Goal: Task Accomplishment & Management: Complete application form

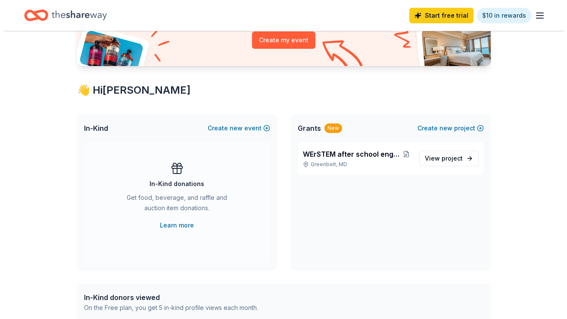
scroll to position [107, 0]
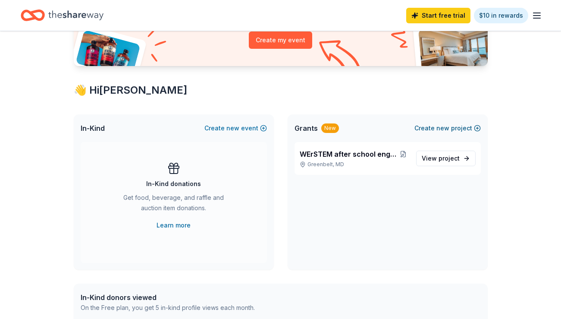
click at [452, 127] on button "Create new project" at bounding box center [447, 128] width 66 height 10
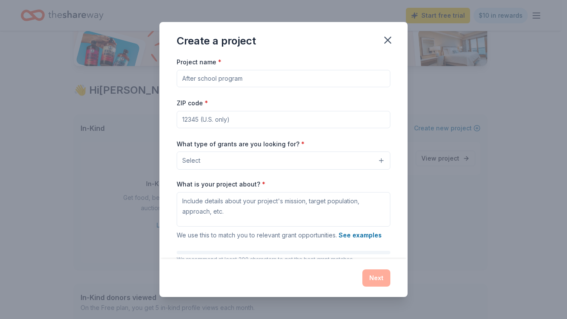
click at [287, 80] on input "Project name *" at bounding box center [284, 78] width 214 height 17
type input "A"
type input "s"
type input "Spheros for the classroom"
type input "20770"
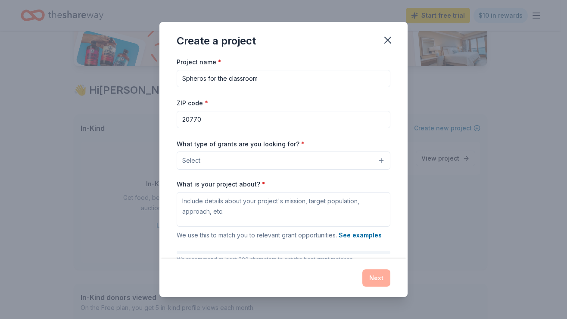
click at [374, 160] on button "Select" at bounding box center [284, 160] width 214 height 18
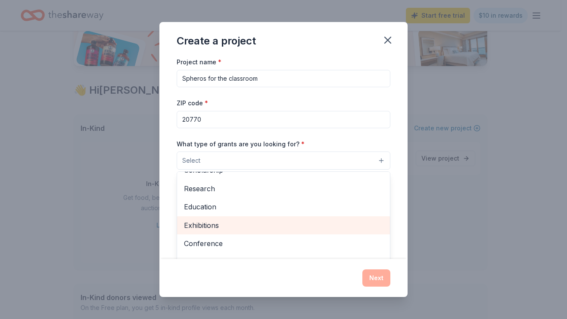
scroll to position [67, 0]
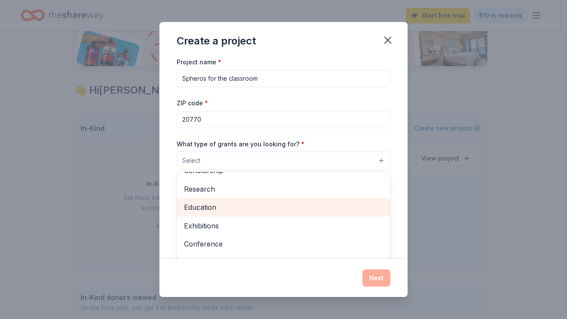
click at [289, 205] on span "Education" at bounding box center [283, 206] width 199 height 11
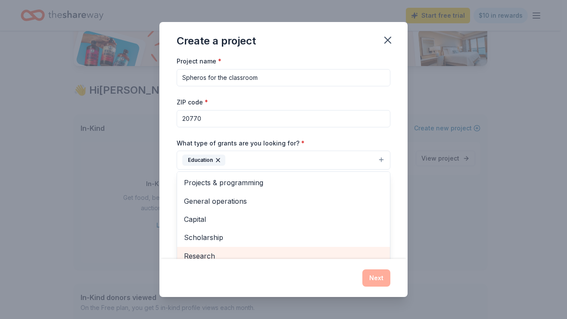
scroll to position [0, 0]
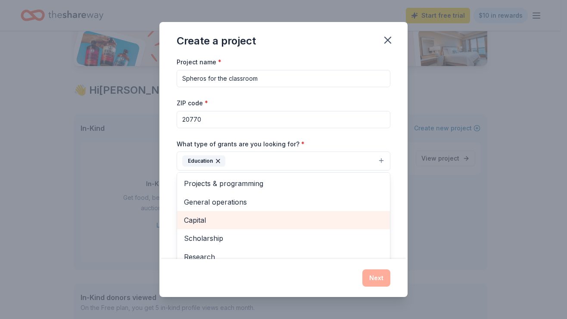
click at [292, 217] on span "Capital" at bounding box center [283, 219] width 199 height 11
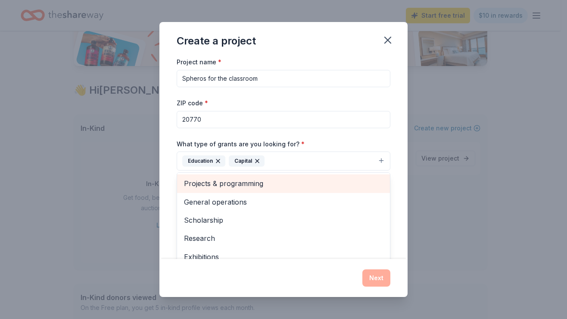
click at [291, 185] on span "Projects & programming" at bounding box center [283, 183] width 199 height 11
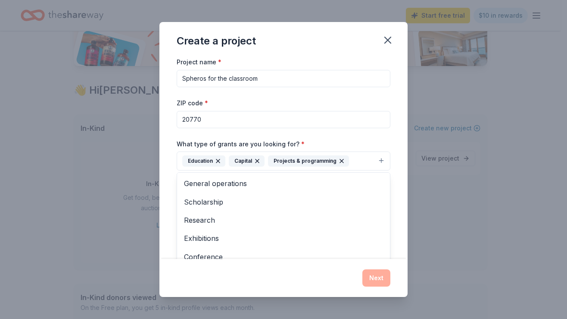
scroll to position [50, 0]
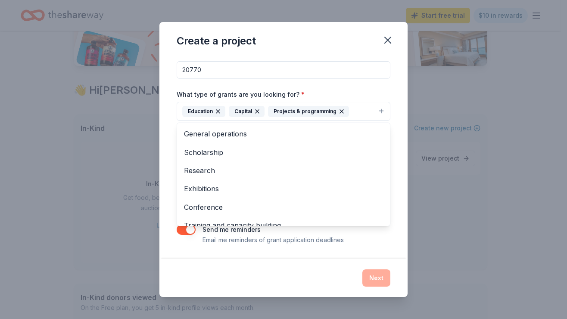
click at [186, 246] on div "Project name * Spheros for the classroom ZIP code * 20770 What type of grants a…" at bounding box center [284, 157] width 248 height 202
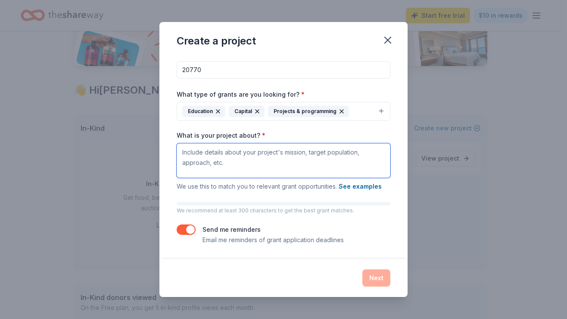
click at [248, 159] on textarea "What is your project about? *" at bounding box center [284, 160] width 214 height 34
click at [374, 187] on button "See examples" at bounding box center [360, 186] width 43 height 10
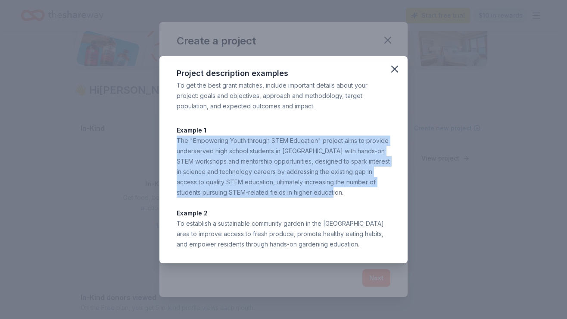
drag, startPoint x: 320, startPoint y: 191, endPoint x: 177, endPoint y: 141, distance: 151.9
click at [177, 141] on div "The "Empowering Youth through STEM Education" project aims to provide underserv…" at bounding box center [284, 166] width 214 height 62
copy div "The "Empowering Youth through STEM Education" project aims to provide underserv…"
click at [396, 70] on icon "button" at bounding box center [395, 69] width 6 height 6
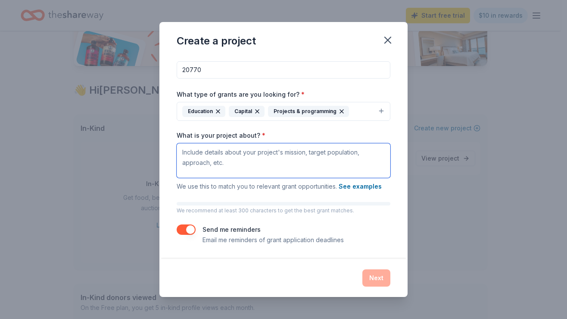
click at [267, 155] on textarea "What is your project about? *" at bounding box center [284, 160] width 214 height 34
paste textarea "The "Empowering Youth through STEM Education" project aims to provide underserv…"
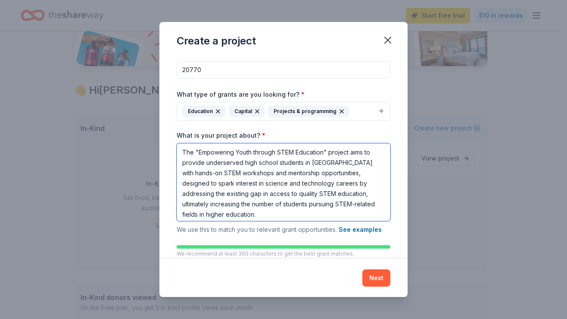
drag, startPoint x: 351, startPoint y: 163, endPoint x: 312, endPoint y: 163, distance: 39.7
click at [312, 163] on textarea "The "Empowering Youth through STEM Education" project aims to provide underserv…" at bounding box center [284, 182] width 214 height 78
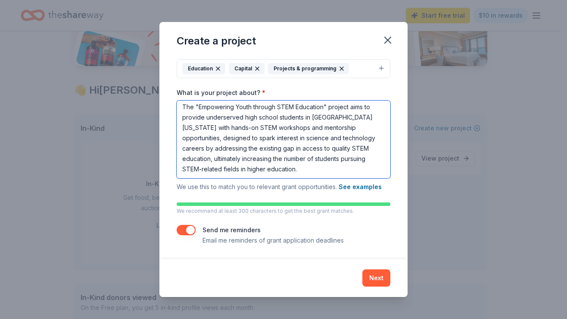
scroll to position [93, 0]
type textarea "The "Empowering Youth through STEM Education" project aims to provide underserv…"
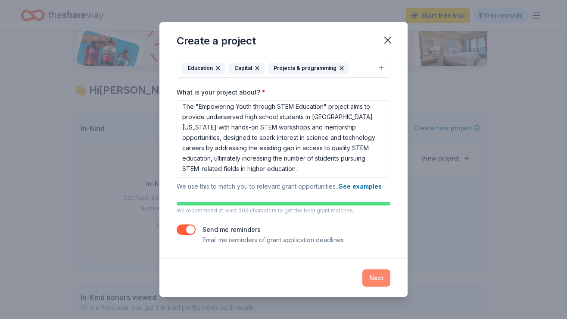
click at [376, 277] on button "Next" at bounding box center [377, 277] width 28 height 17
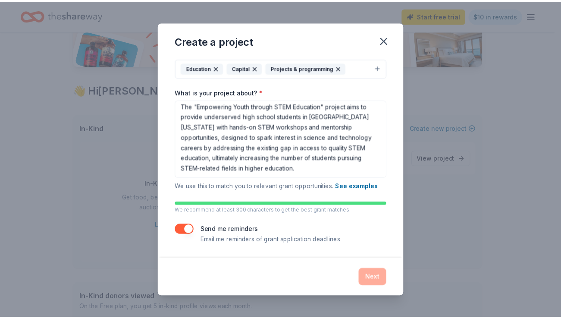
scroll to position [0, 0]
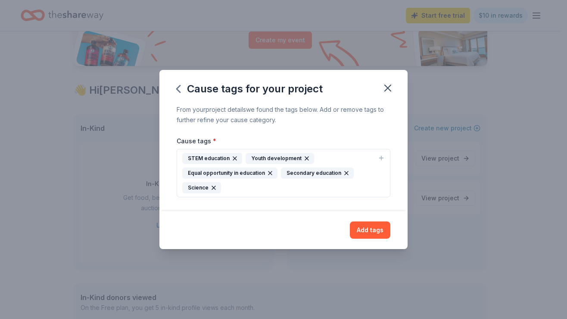
click at [235, 157] on icon "button" at bounding box center [235, 158] width 7 height 7
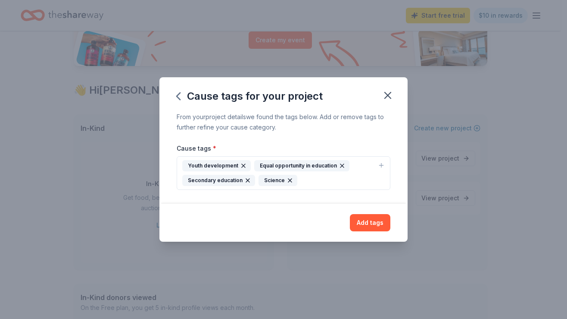
click at [241, 163] on icon "button" at bounding box center [243, 165] width 7 height 7
click at [269, 164] on icon "button" at bounding box center [270, 165] width 3 height 3
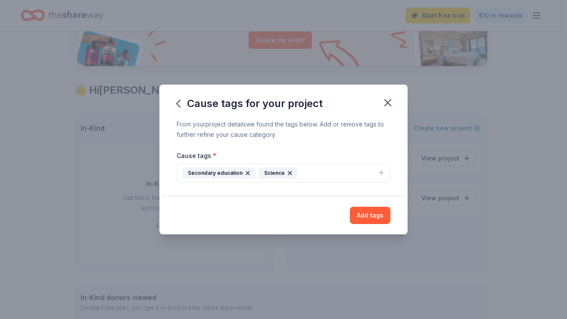
click at [247, 172] on icon "button" at bounding box center [247, 172] width 7 height 7
click at [375, 214] on button "Add tags" at bounding box center [370, 215] width 41 height 17
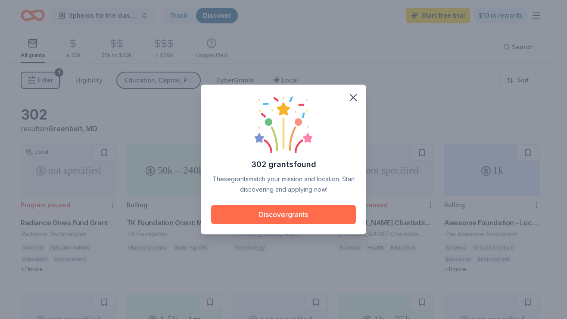
click at [291, 213] on button "Discover grants" at bounding box center [283, 214] width 145 height 19
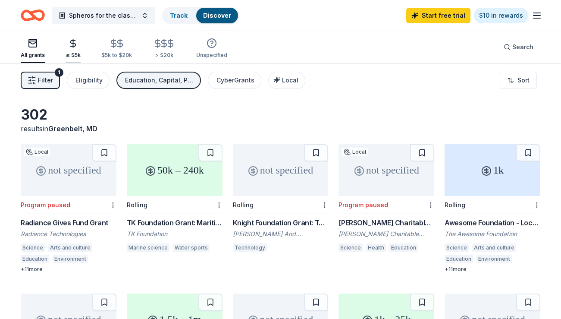
click at [72, 42] on icon "button" at bounding box center [73, 43] width 10 height 10
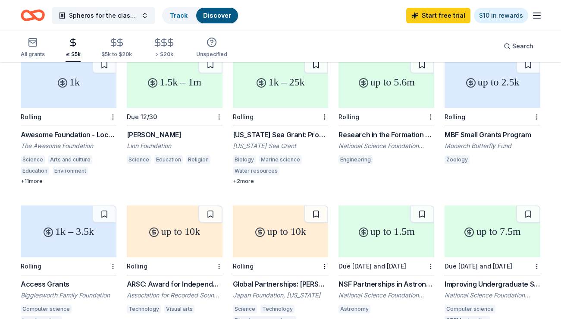
scroll to position [103, 0]
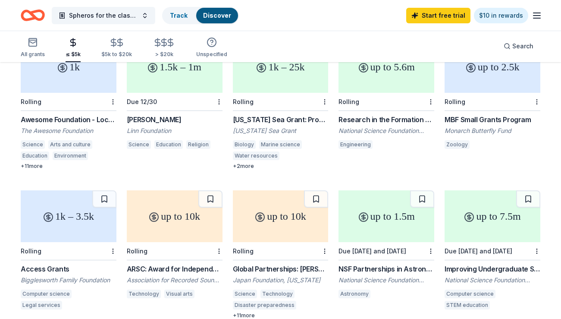
click at [381, 218] on div "up to 1.5m" at bounding box center [386, 216] width 96 height 52
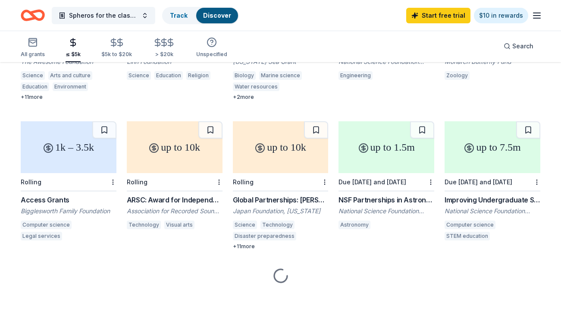
scroll to position [0, 0]
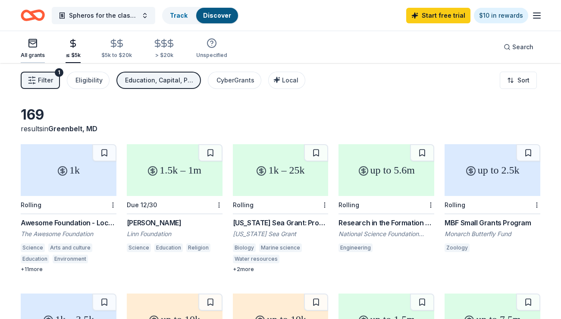
click at [34, 42] on icon "button" at bounding box center [33, 43] width 10 height 10
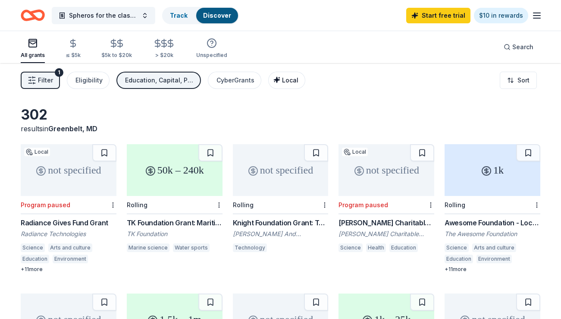
click at [282, 81] on span "Local" at bounding box center [290, 79] width 16 height 7
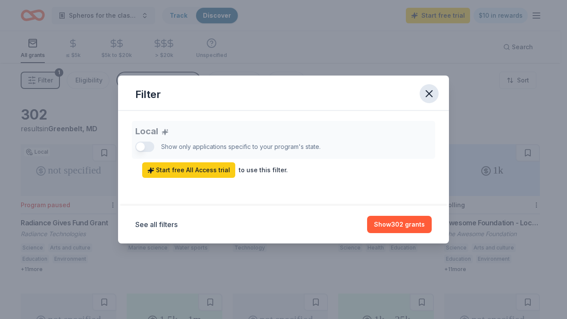
click at [432, 93] on icon "button" at bounding box center [429, 94] width 12 height 12
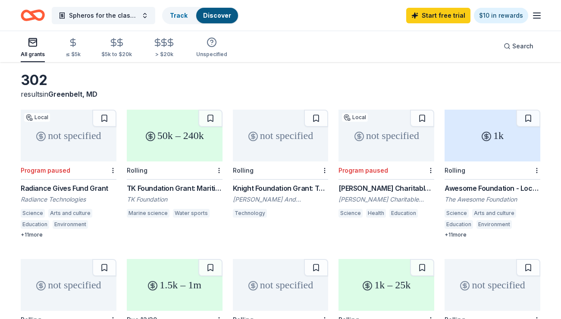
scroll to position [34, 0]
click at [272, 137] on div "not specified" at bounding box center [281, 136] width 96 height 52
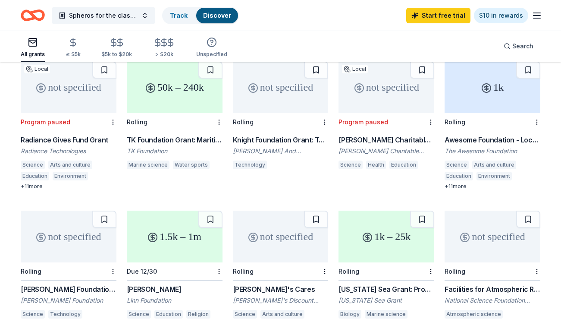
scroll to position [85, 0]
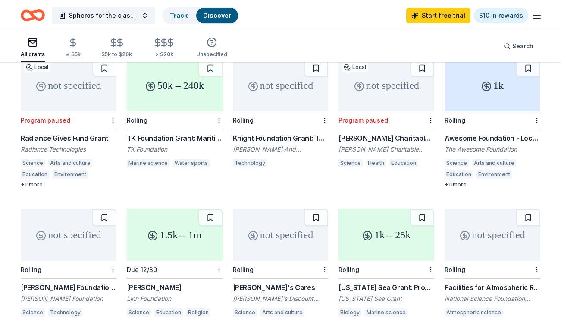
click at [187, 92] on div "50k – 240k" at bounding box center [175, 86] width 96 height 52
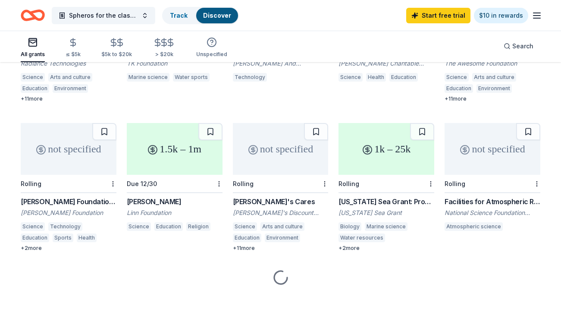
scroll to position [171, 0]
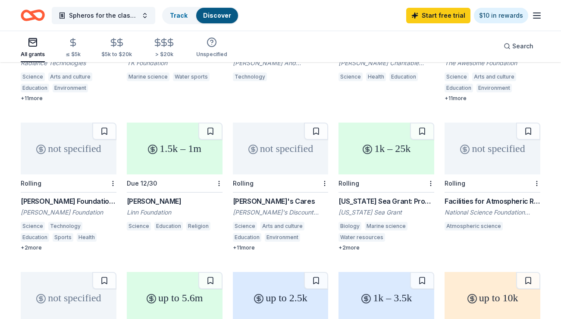
click at [280, 147] on div "not specified" at bounding box center [281, 148] width 96 height 52
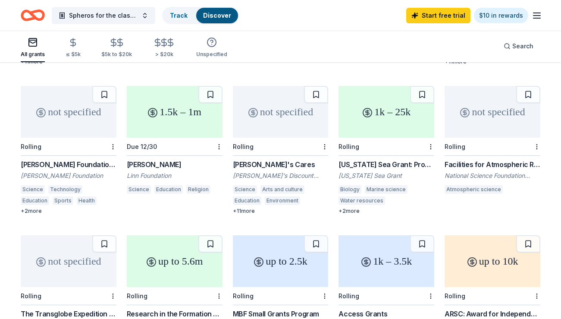
scroll to position [217, 0]
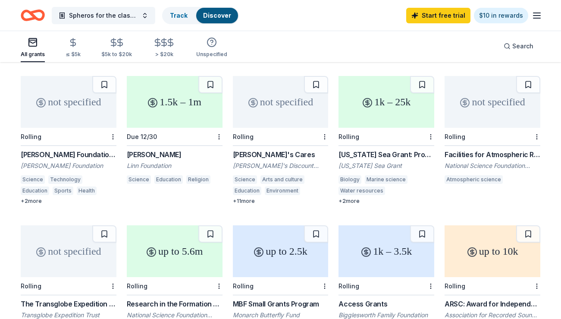
click at [55, 101] on div "not specified" at bounding box center [69, 102] width 96 height 52
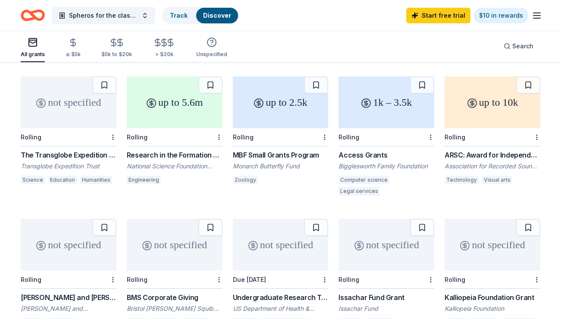
scroll to position [366, 0]
click at [176, 100] on div "up to 5.6m" at bounding box center [175, 102] width 96 height 52
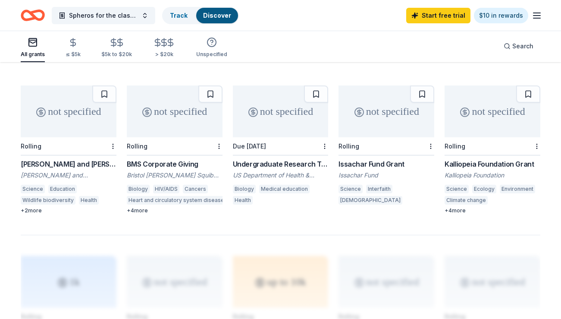
scroll to position [477, 0]
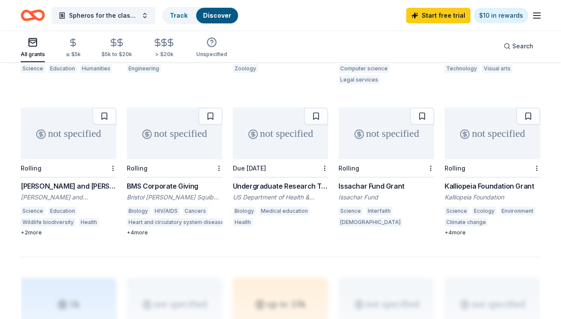
click at [86, 127] on div "not specified" at bounding box center [69, 133] width 96 height 52
click at [84, 124] on div "not specified" at bounding box center [69, 133] width 96 height 52
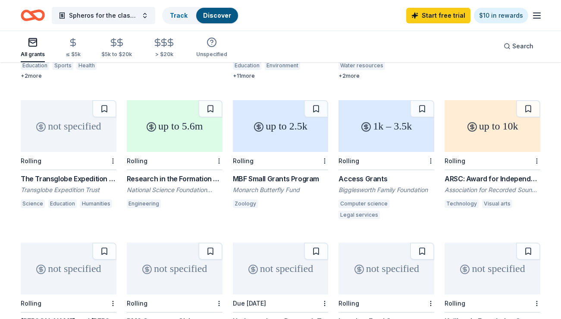
scroll to position [342, 0]
click at [52, 127] on div "not specified" at bounding box center [69, 126] width 96 height 52
click at [385, 128] on div "1k – 3.5k" at bounding box center [386, 126] width 96 height 52
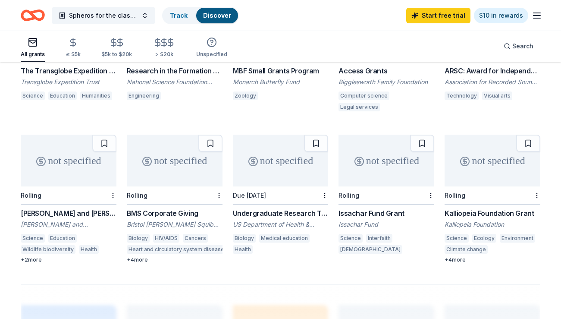
scroll to position [451, 0]
click at [506, 149] on div "not specified" at bounding box center [493, 160] width 96 height 52
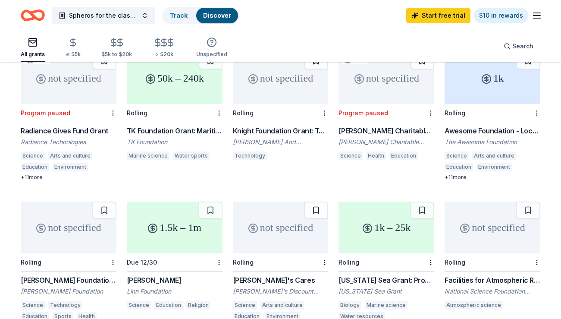
scroll to position [0, 0]
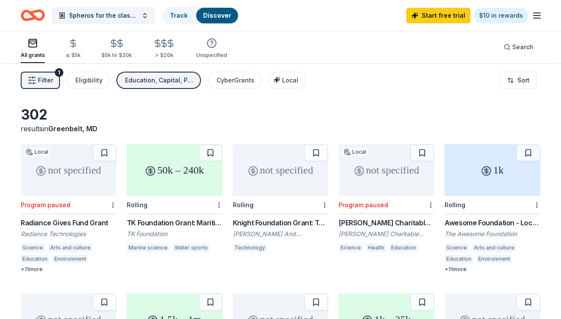
click at [535, 16] on icon "button" at bounding box center [537, 15] width 10 height 10
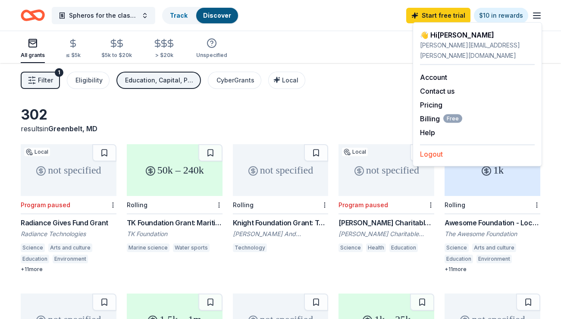
click at [439, 149] on button "Logout" at bounding box center [431, 154] width 23 height 10
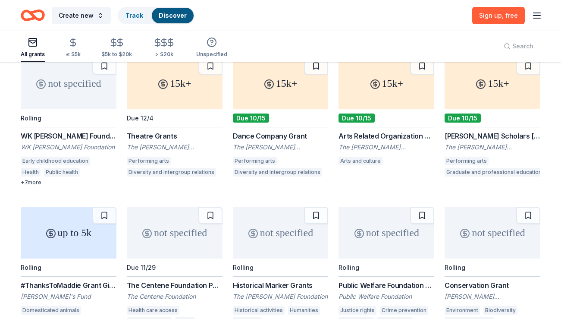
scroll to position [119, 0]
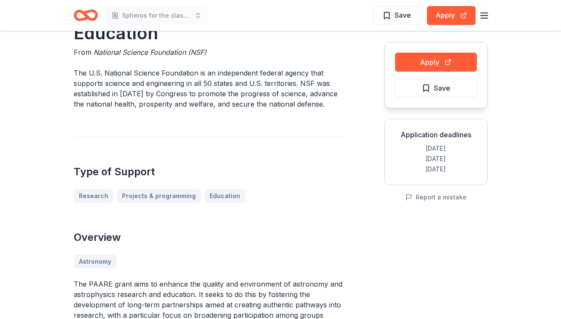
scroll to position [52, 0]
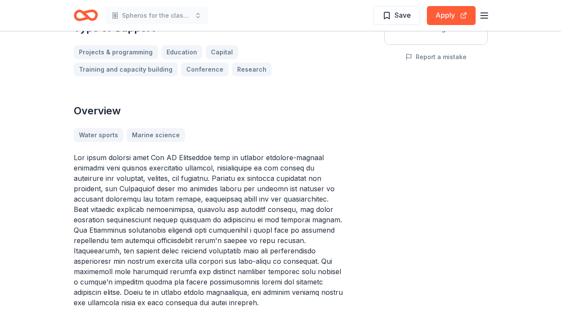
scroll to position [196, 0]
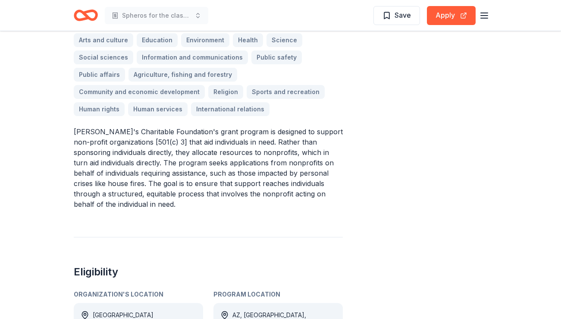
scroll to position [247, 0]
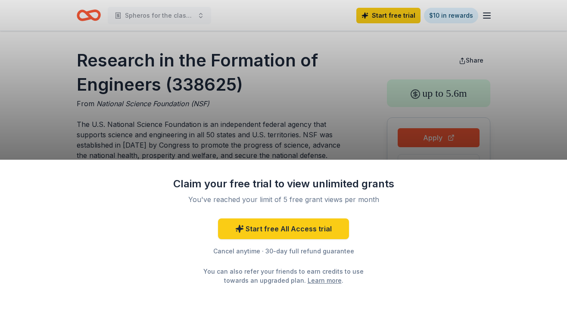
click at [243, 106] on div "Claim your free trial to view unlimited grants You've reached your limit of 5 f…" at bounding box center [283, 159] width 567 height 319
drag, startPoint x: 334, startPoint y: 273, endPoint x: 296, endPoint y: 260, distance: 40.4
click at [323, 269] on div "You can also refer your friends to earn credits to use towards an upgraded plan…" at bounding box center [284, 275] width 176 height 18
drag, startPoint x: 219, startPoint y: 250, endPoint x: 194, endPoint y: 244, distance: 25.6
click at [195, 245] on div "Start free All Access trial Cancel anytime · 30-day full refund guarantee You c…" at bounding box center [284, 251] width 224 height 66
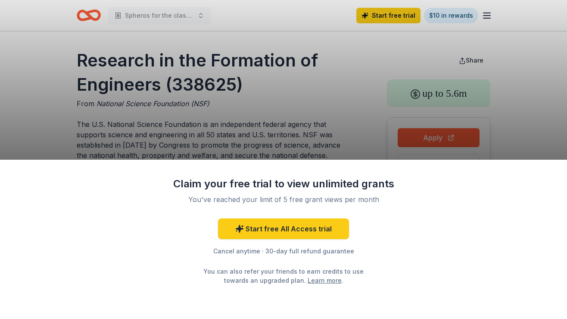
click at [299, 121] on div "Claim your free trial to view unlimited grants You've reached your limit of 5 f…" at bounding box center [283, 159] width 567 height 319
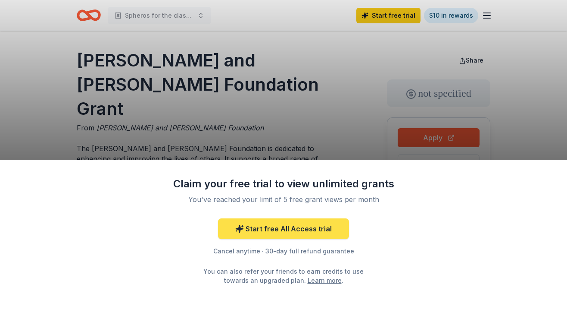
click at [288, 229] on link "Start free All Access trial" at bounding box center [283, 228] width 131 height 21
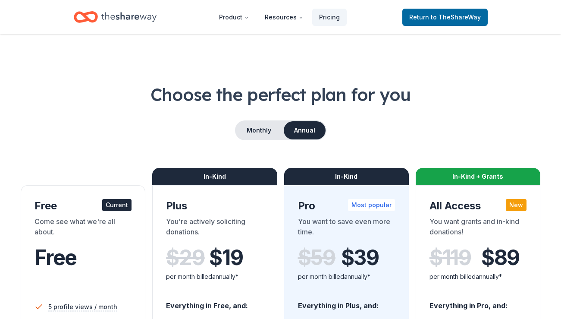
click at [97, 232] on div "Come see what we're all about." at bounding box center [82, 228] width 97 height 24
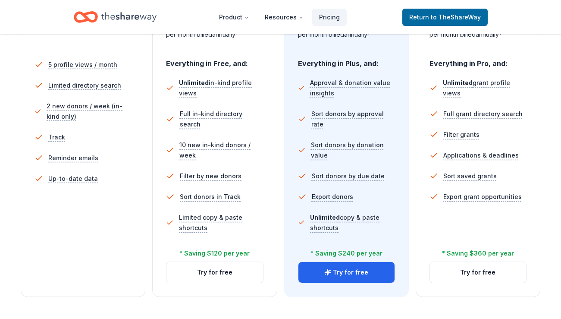
scroll to position [249, 0]
